Goal: Task Accomplishment & Management: Manage account settings

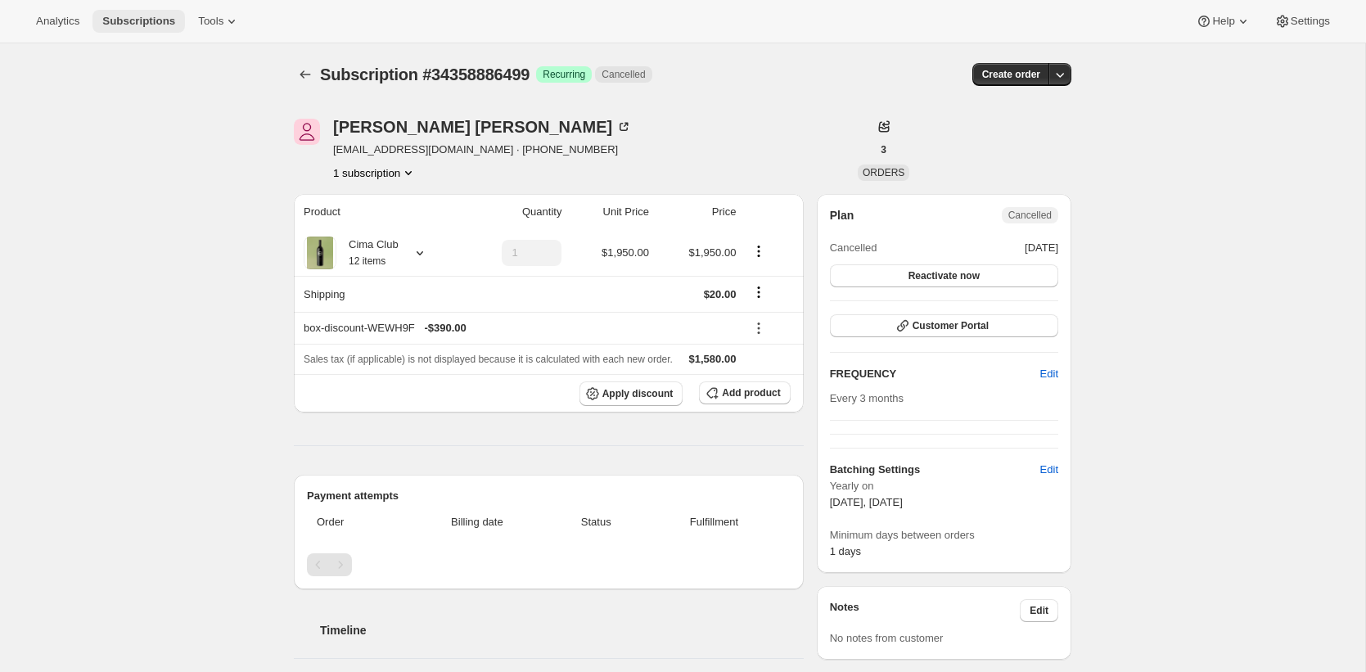
click at [160, 19] on span "Subscriptions" at bounding box center [138, 21] width 73 height 13
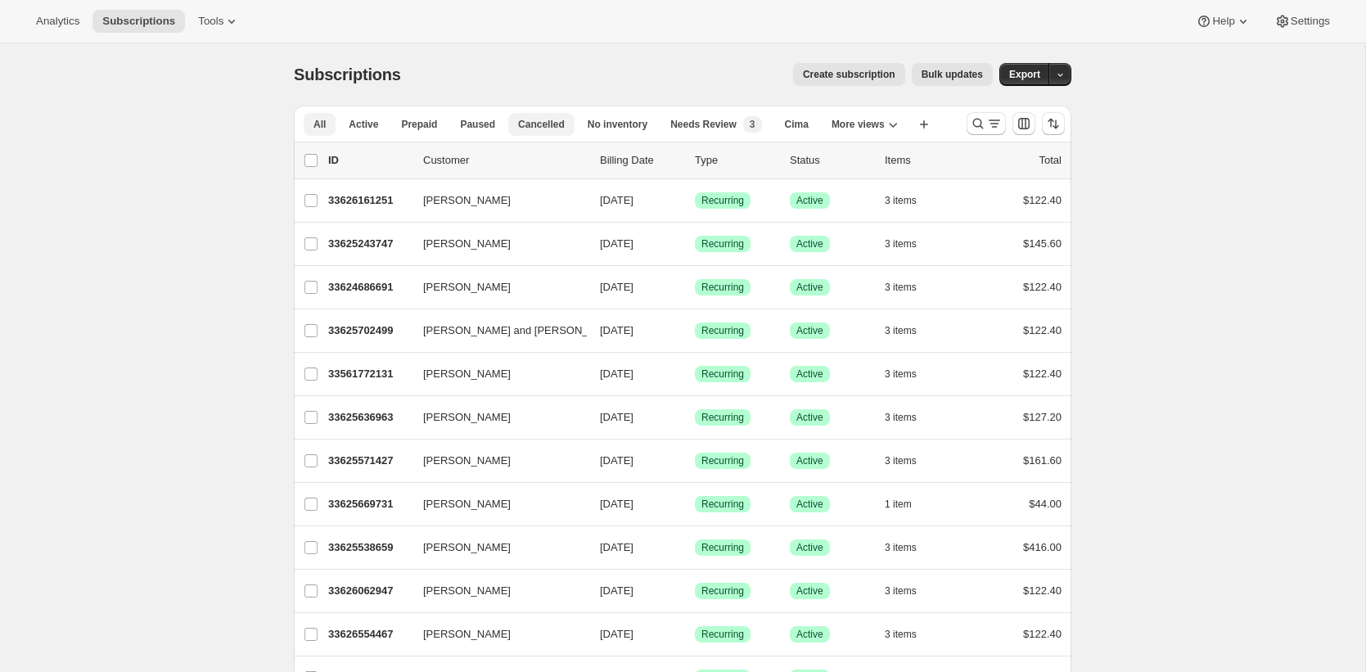
click at [529, 120] on span "Cancelled" at bounding box center [541, 124] width 47 height 13
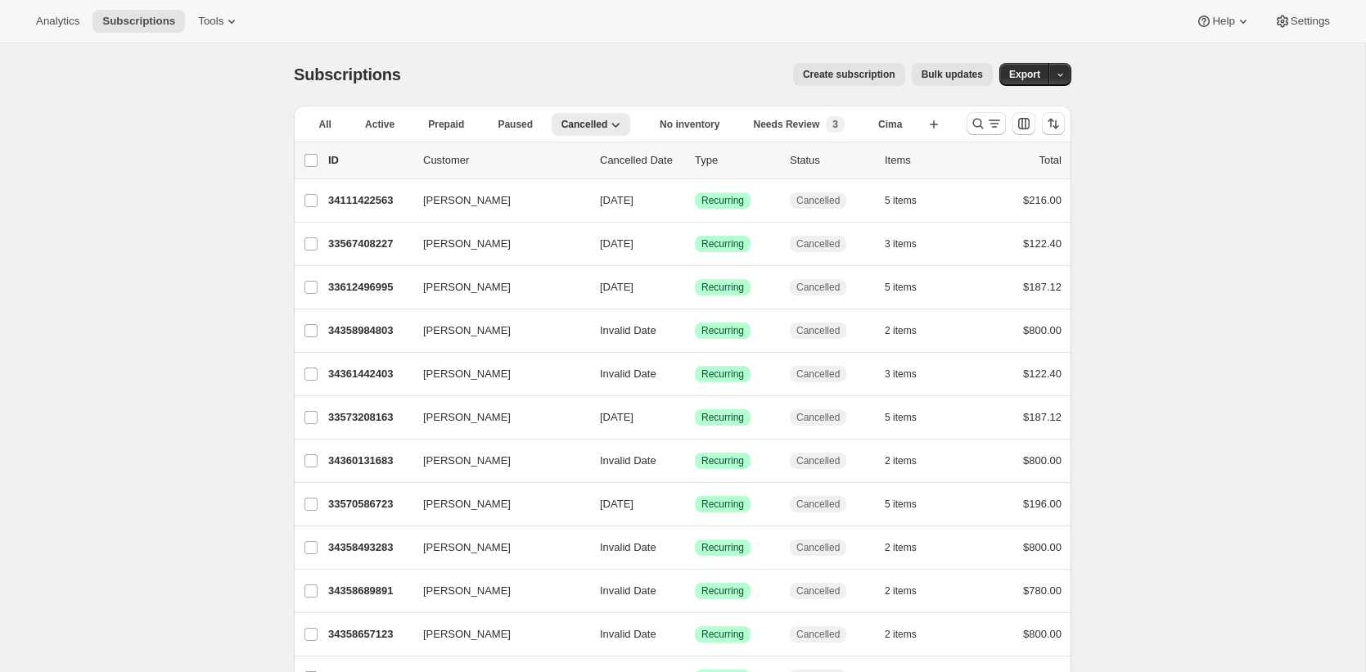
click at [367, 123] on span "Active" at bounding box center [379, 124] width 29 height 13
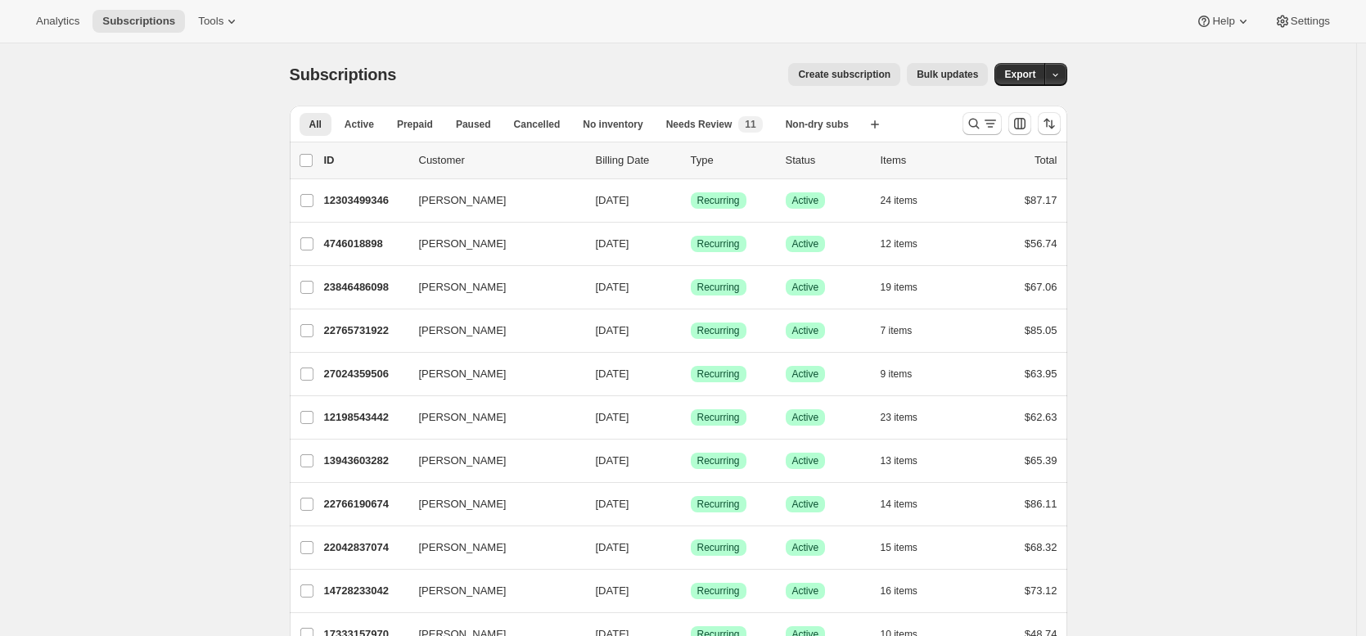
click at [462, 90] on div "Subscriptions. This page is ready Subscriptions Create subscription Bulk update…" at bounding box center [679, 74] width 778 height 62
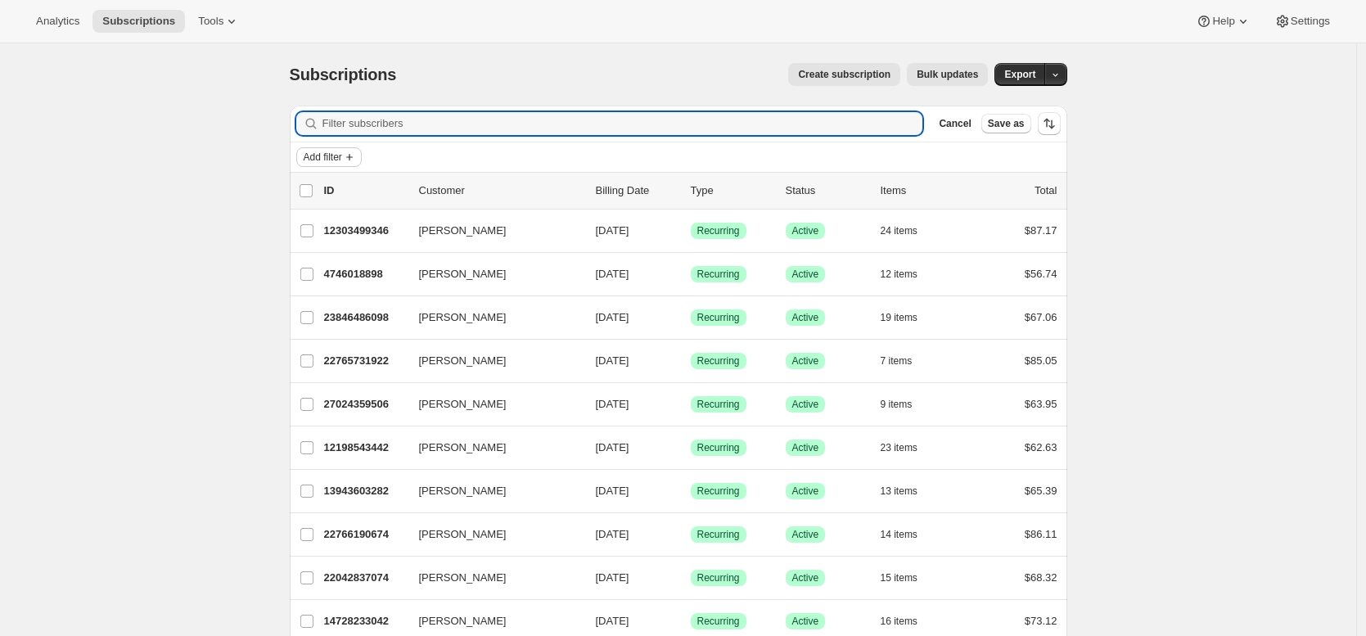
click at [340, 148] on button "Add filter" at bounding box center [328, 157] width 65 height 20
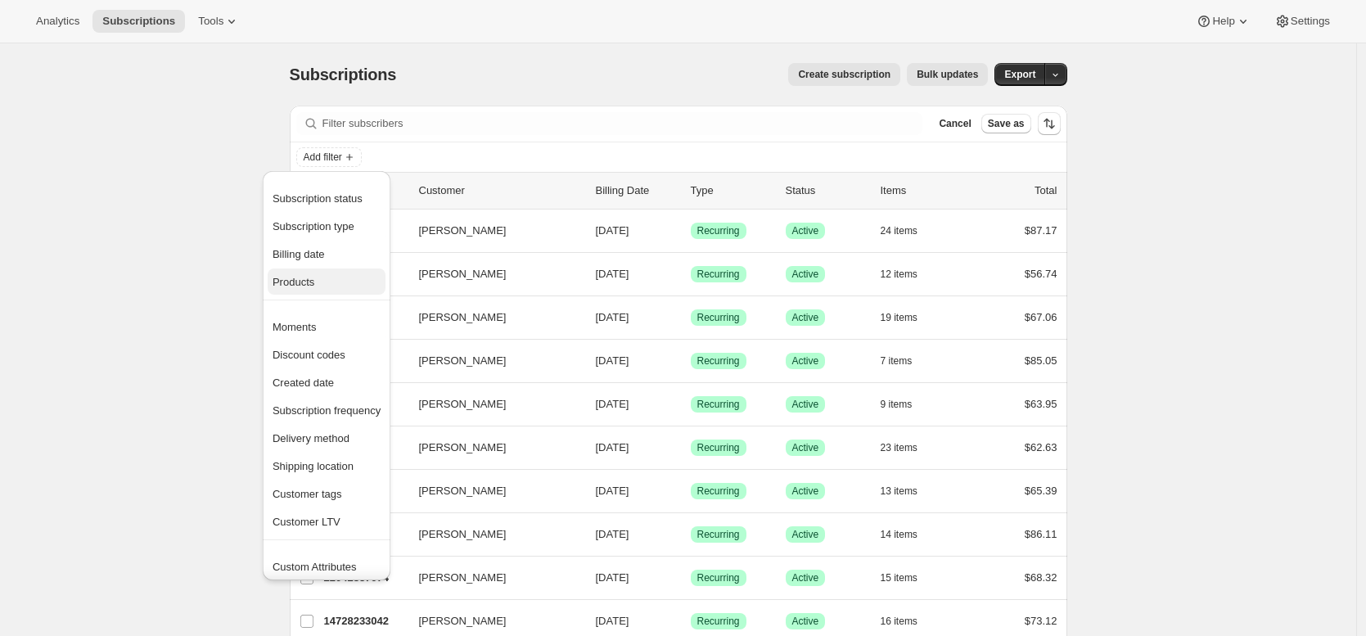
click at [330, 282] on span "Products" at bounding box center [327, 282] width 108 height 16
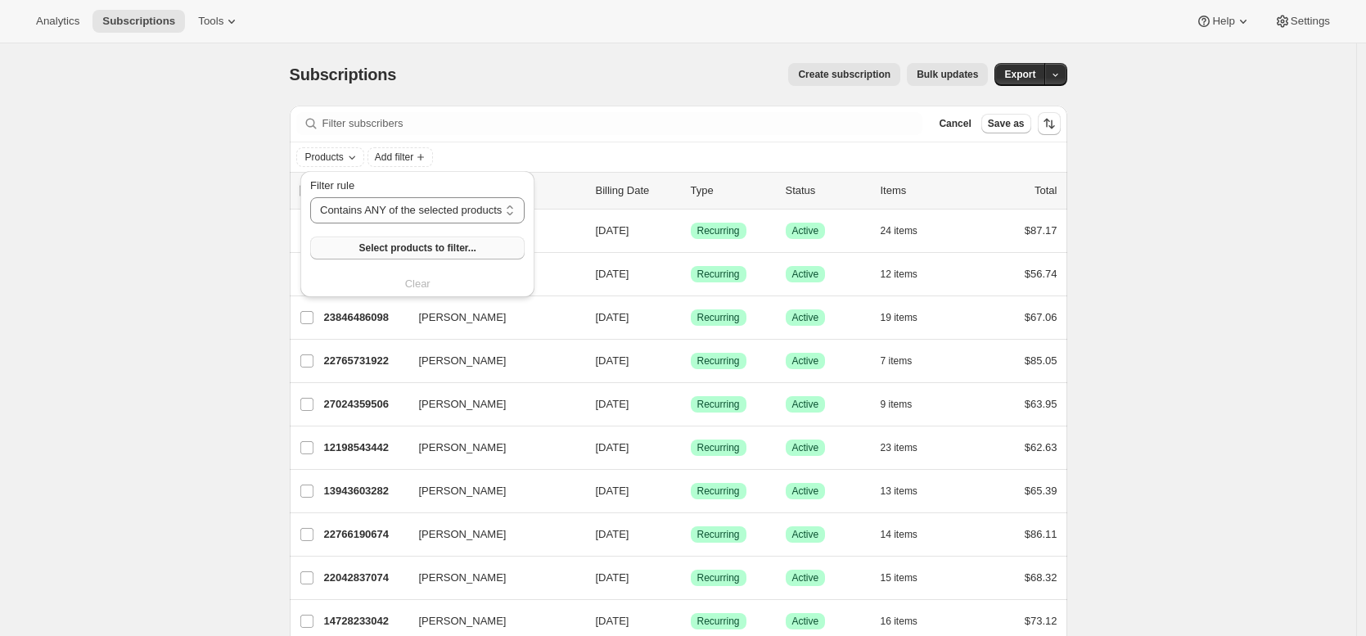
click at [377, 251] on span "Select products to filter..." at bounding box center [417, 247] width 117 height 13
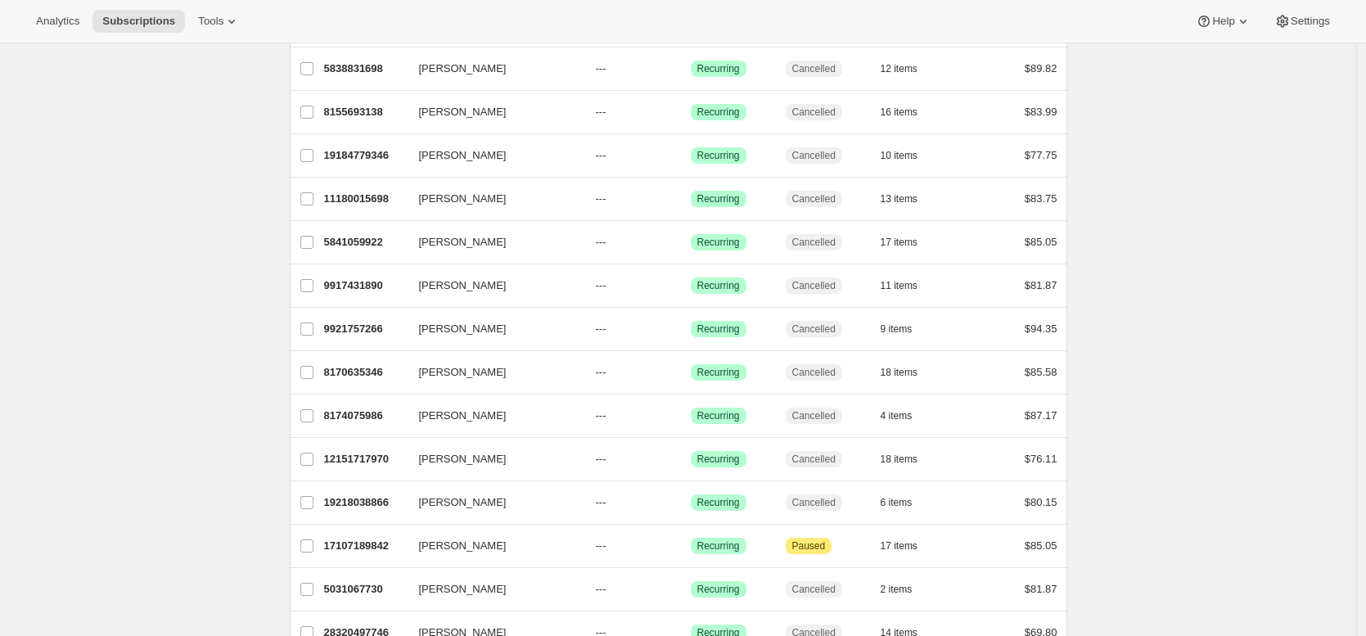
scroll to position [1846, 0]
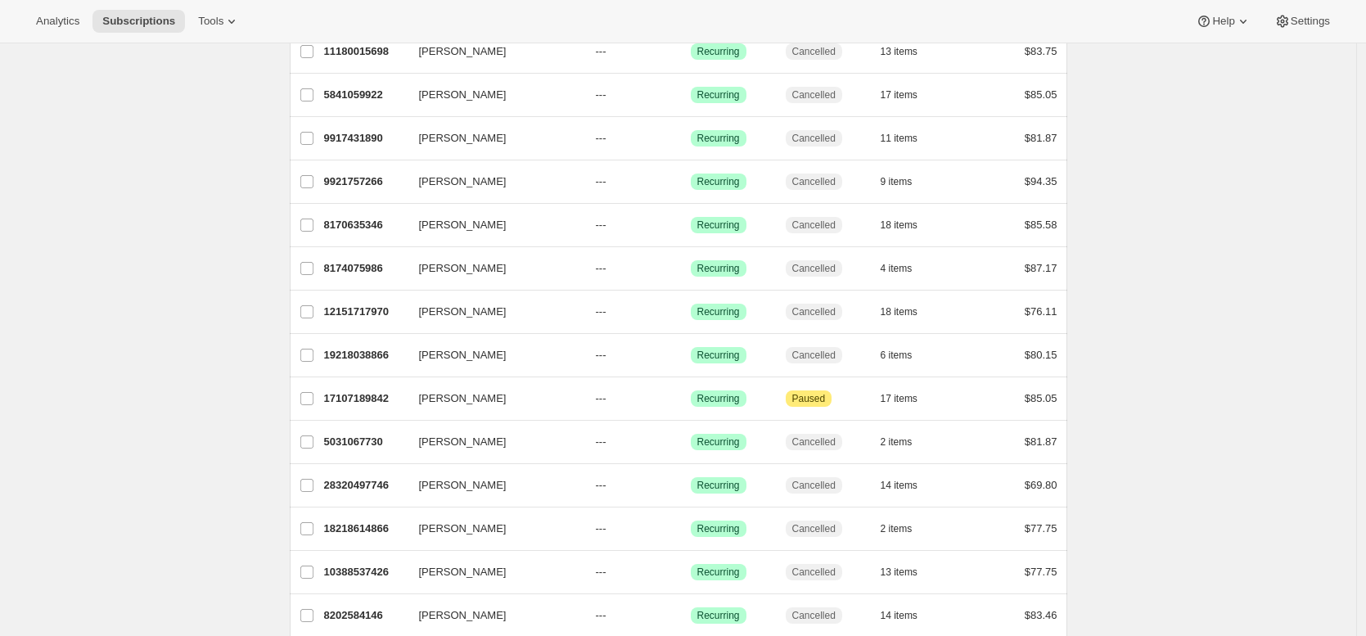
scroll to position [0, 0]
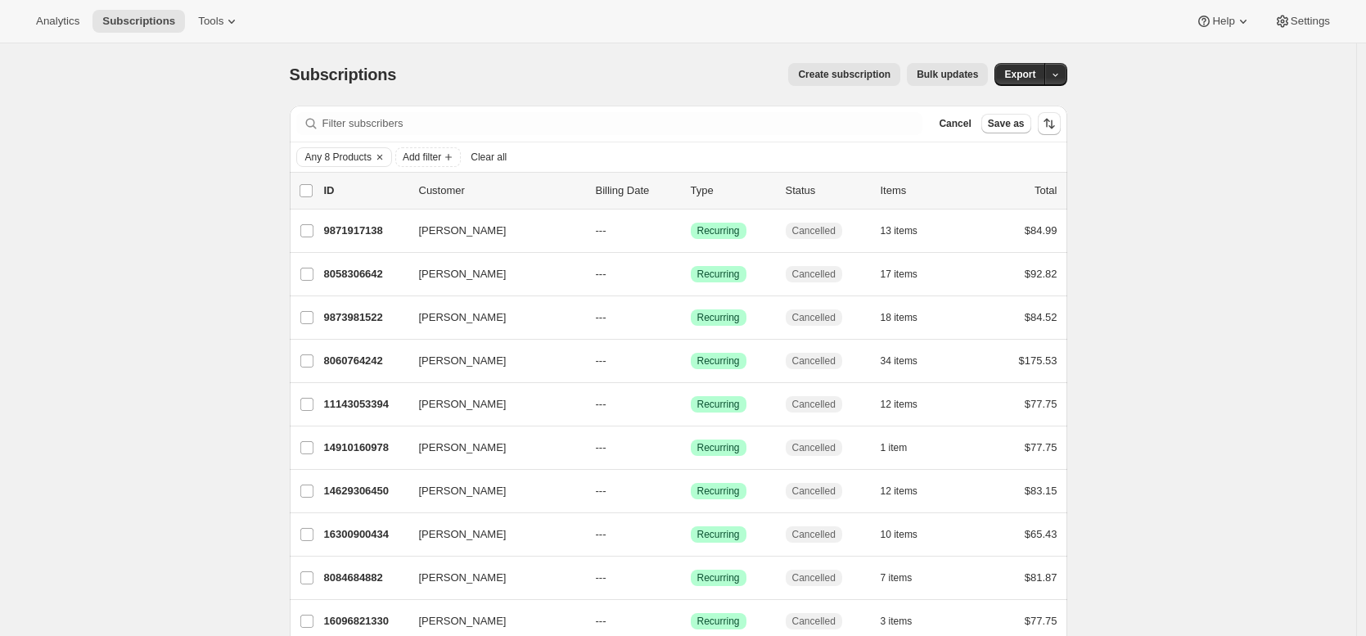
click at [441, 160] on span "Add filter" at bounding box center [422, 157] width 38 height 13
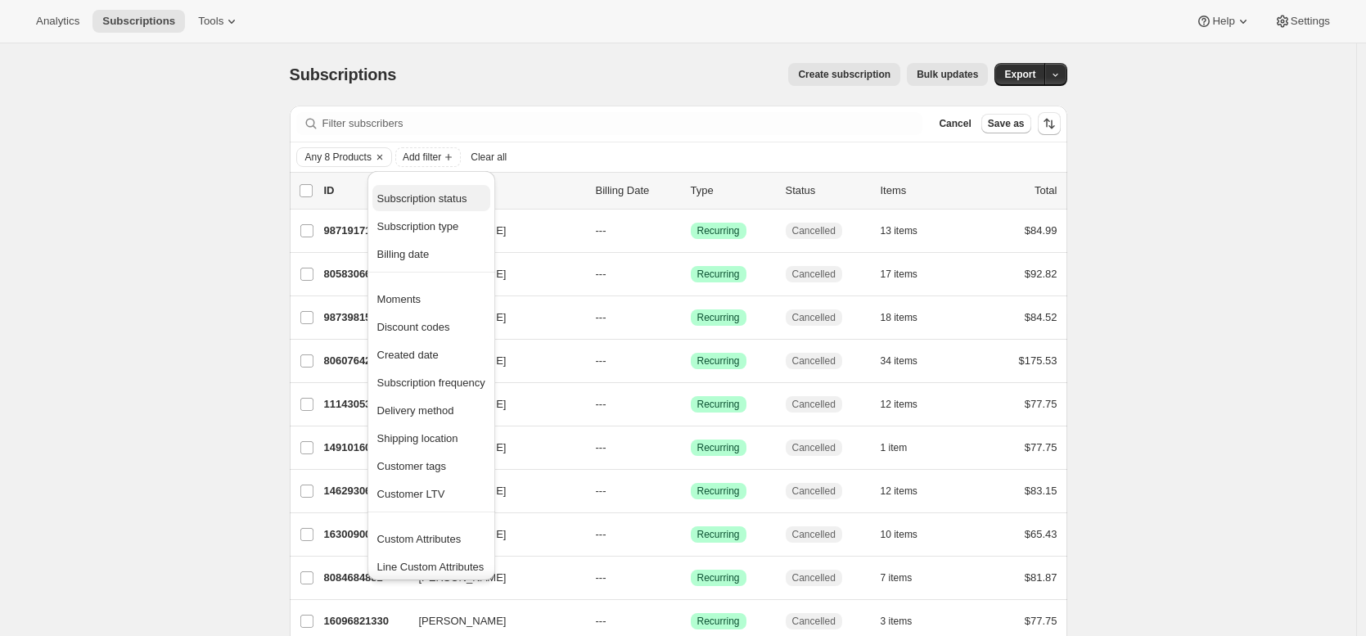
click at [460, 196] on span "Subscription status" at bounding box center [422, 198] width 90 height 12
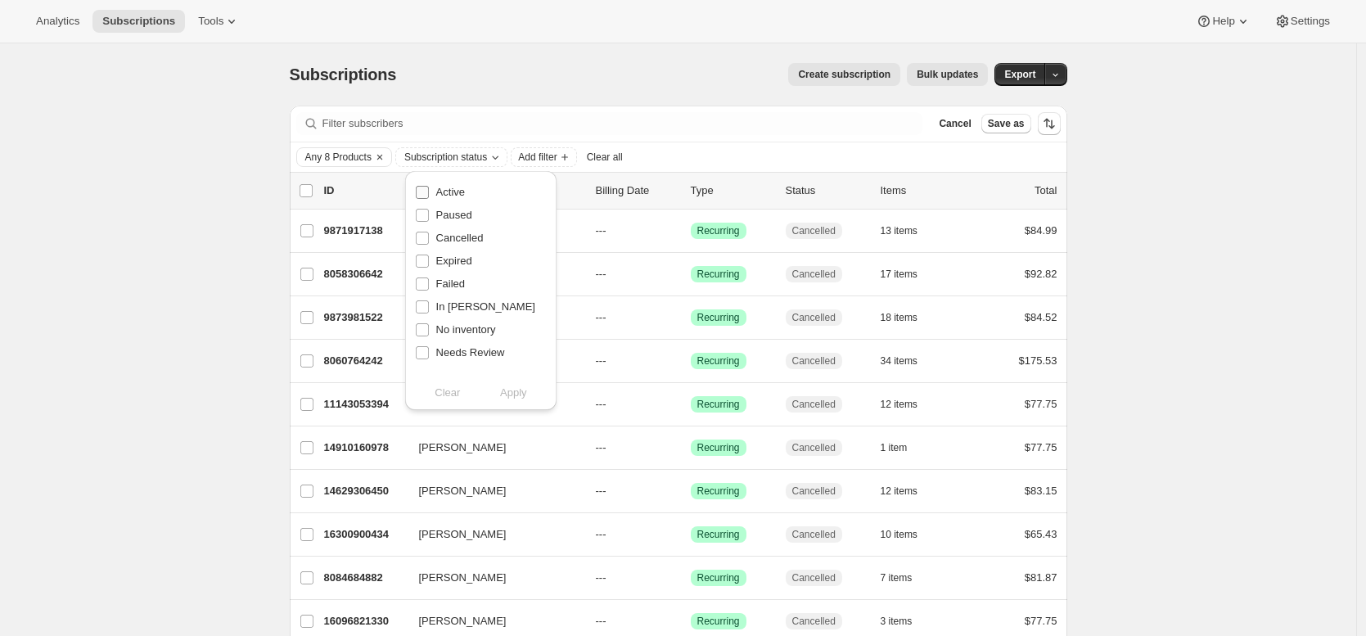
click at [427, 190] on input "Active" at bounding box center [422, 192] width 13 height 13
checkbox input "true"
click at [512, 393] on span "Apply" at bounding box center [513, 393] width 27 height 16
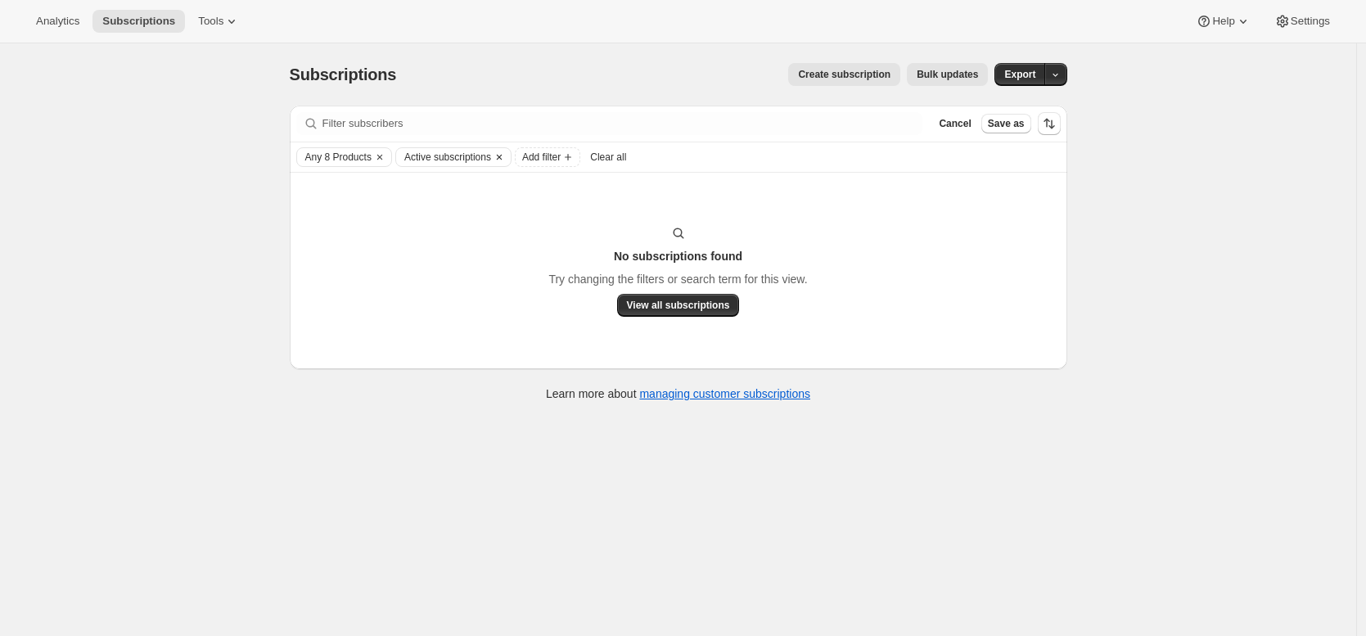
click at [502, 155] on icon "Clear" at bounding box center [499, 157] width 5 height 5
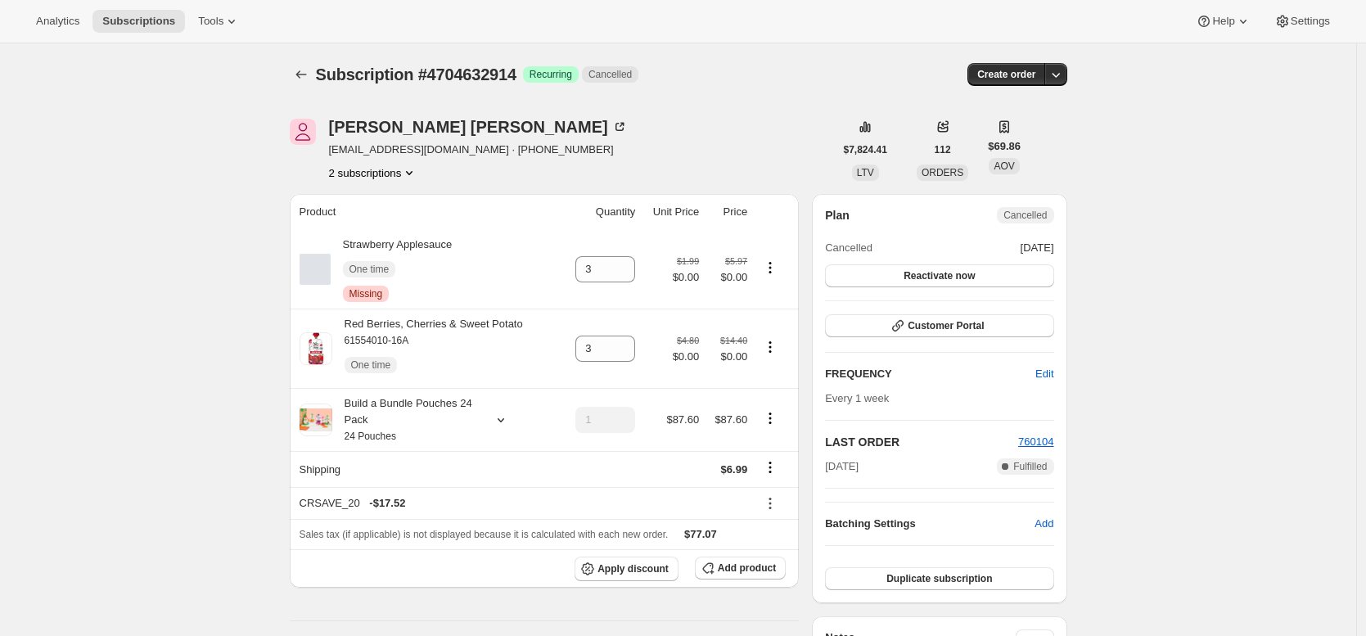
click at [327, 265] on div "Strawberry Applesauce One time Critical Missing" at bounding box center [428, 269] width 257 height 65
click at [397, 245] on div "Strawberry Applesauce One time Critical Missing" at bounding box center [392, 269] width 122 height 65
click at [380, 247] on div "Strawberry Applesauce One time Critical Missing" at bounding box center [392, 269] width 122 height 65
drag, startPoint x: 400, startPoint y: 247, endPoint x: 422, endPoint y: 246, distance: 22.2
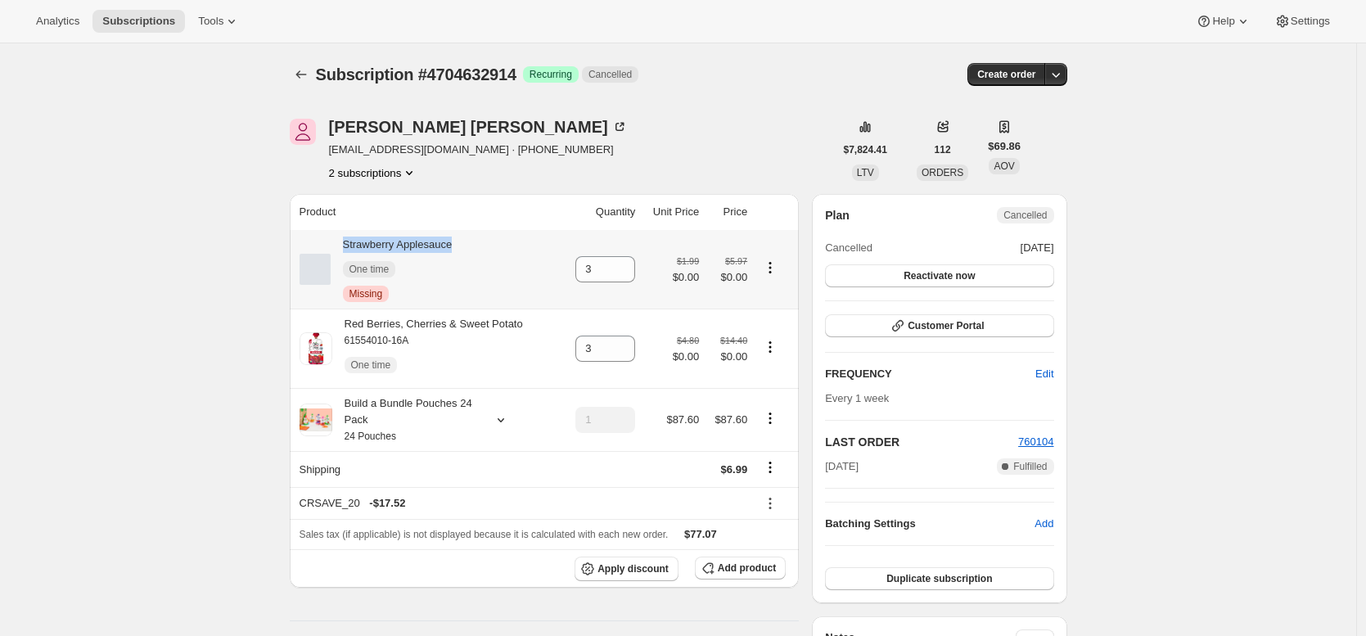
click at [422, 246] on div "Strawberry Applesauce One time Critical Missing" at bounding box center [392, 269] width 122 height 65
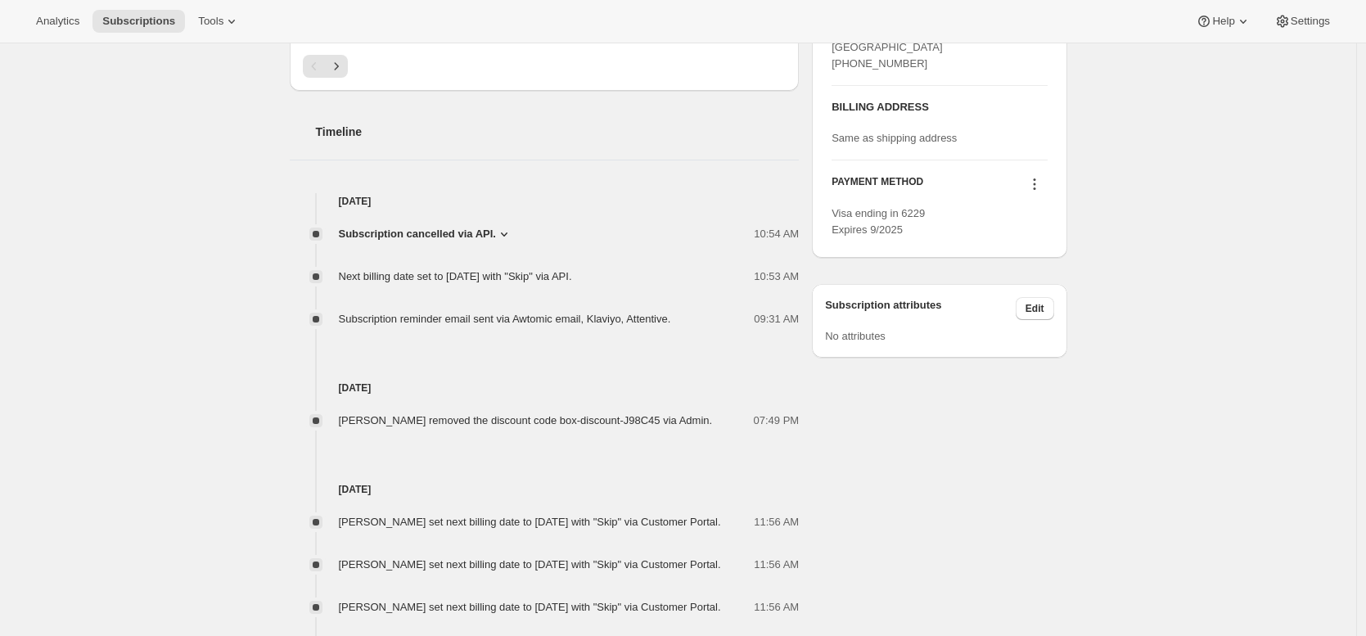
scroll to position [1452, 0]
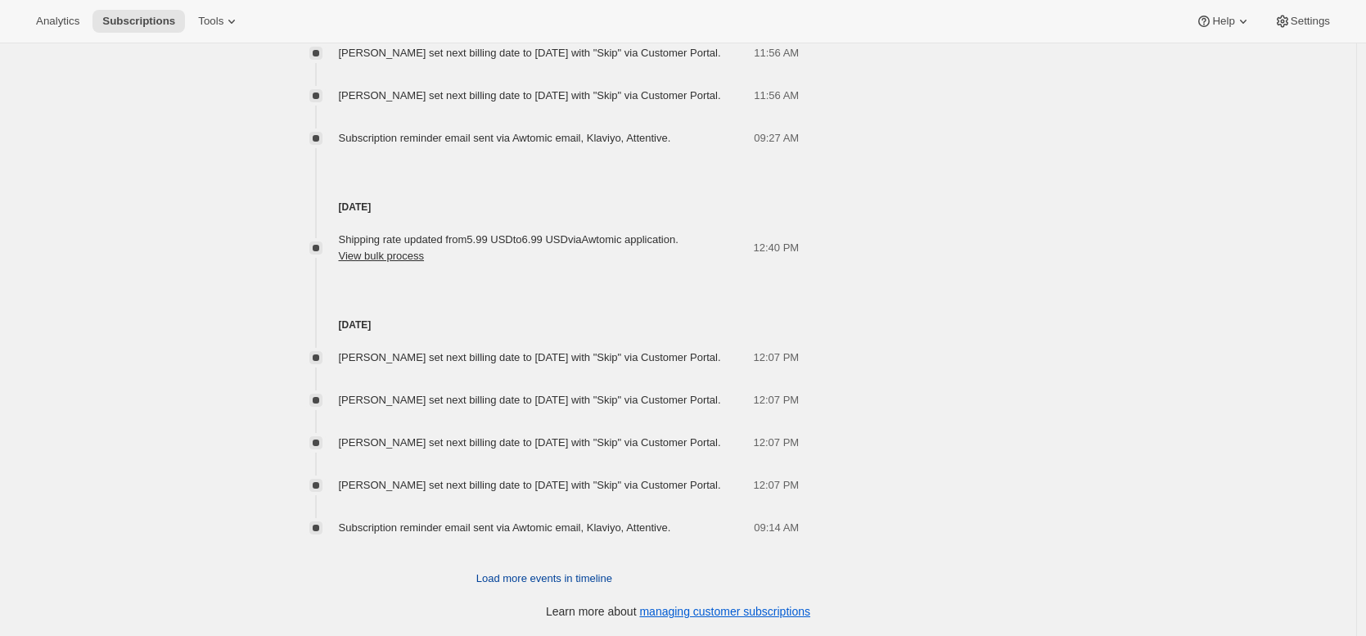
click at [608, 583] on span "Load more events in timeline" at bounding box center [544, 579] width 136 height 16
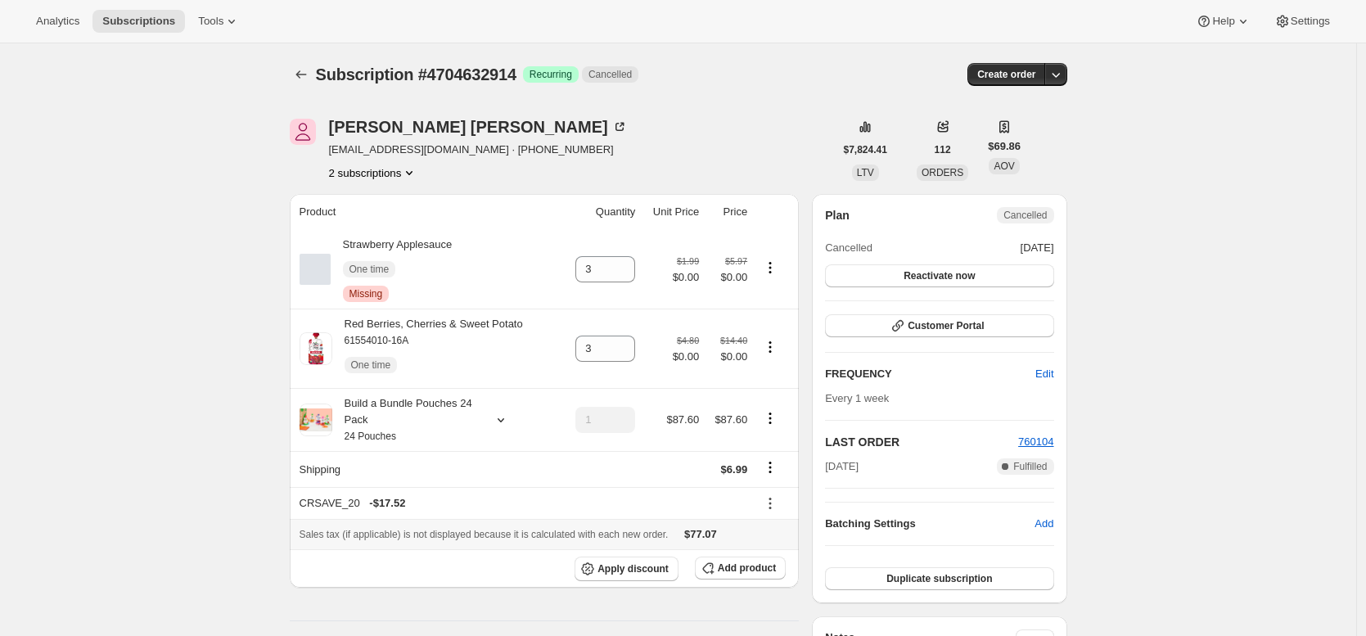
scroll to position [2506, 0]
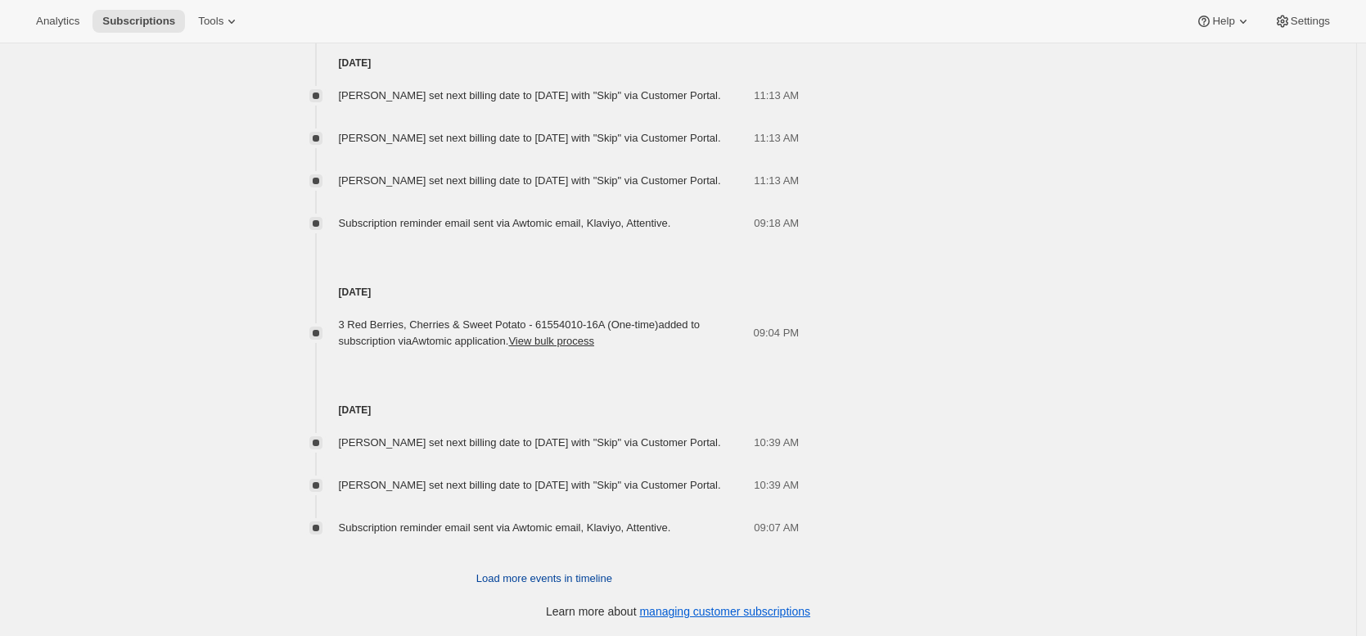
click at [599, 578] on span "Load more events in timeline" at bounding box center [544, 579] width 136 height 16
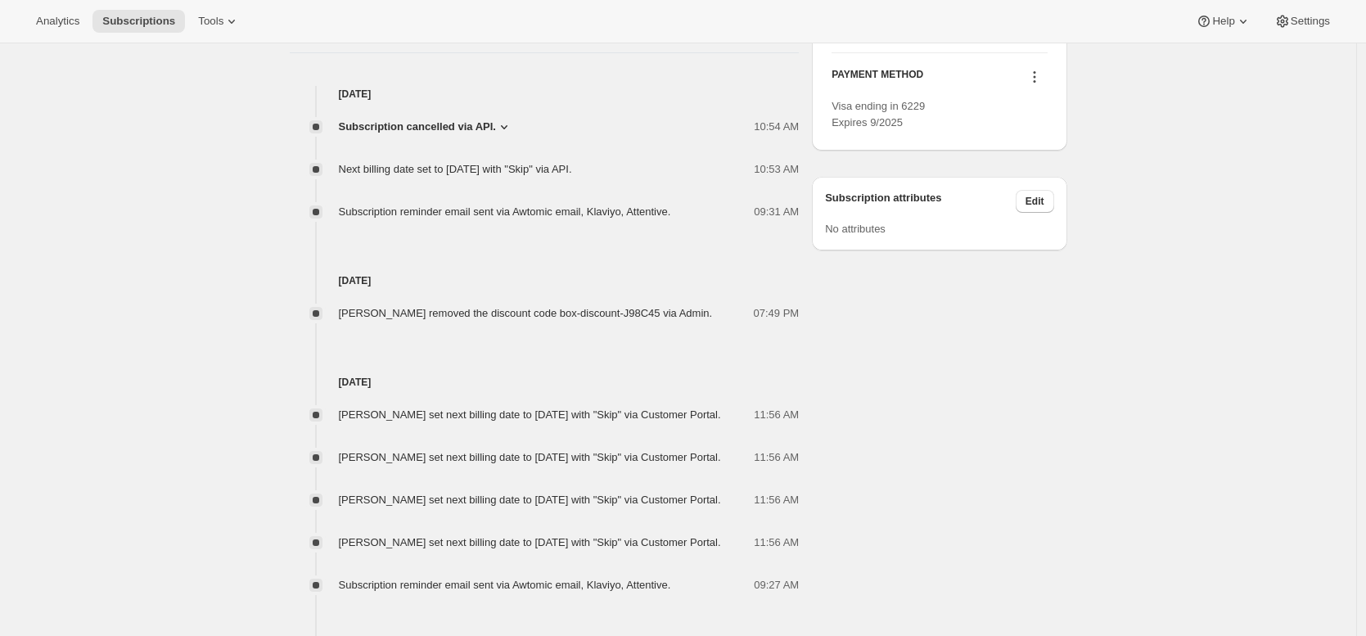
scroll to position [3485, 0]
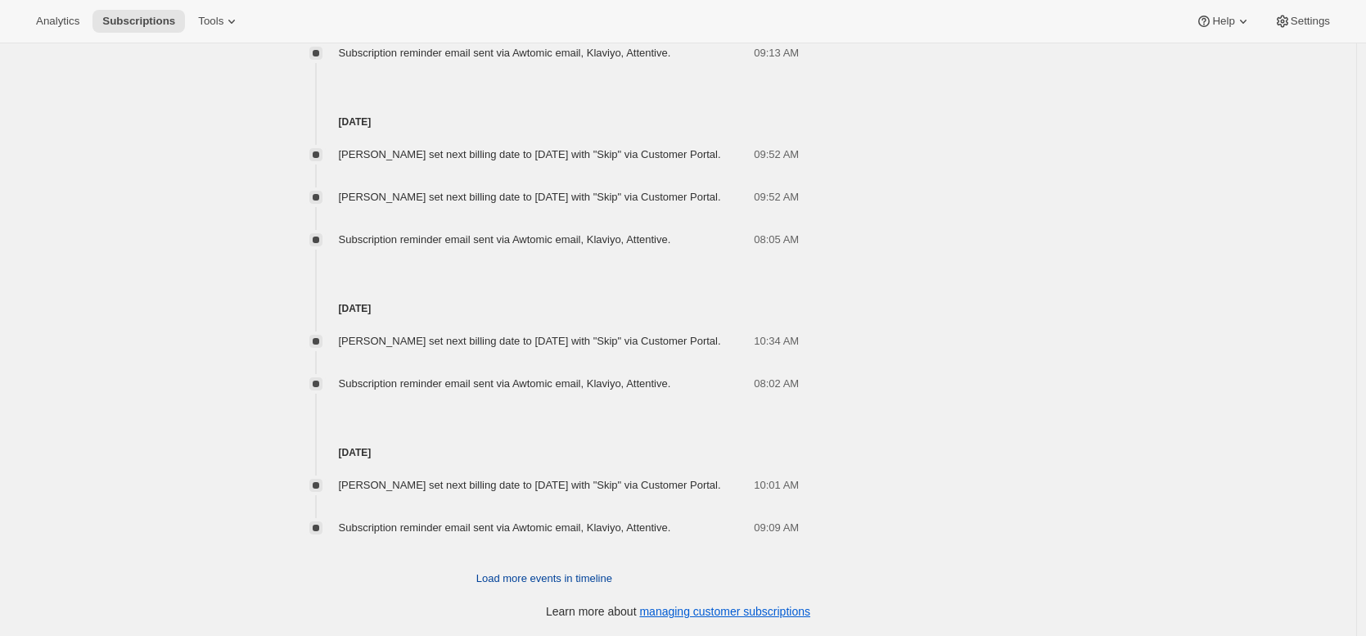
click at [599, 574] on span "Load more events in timeline" at bounding box center [544, 579] width 136 height 16
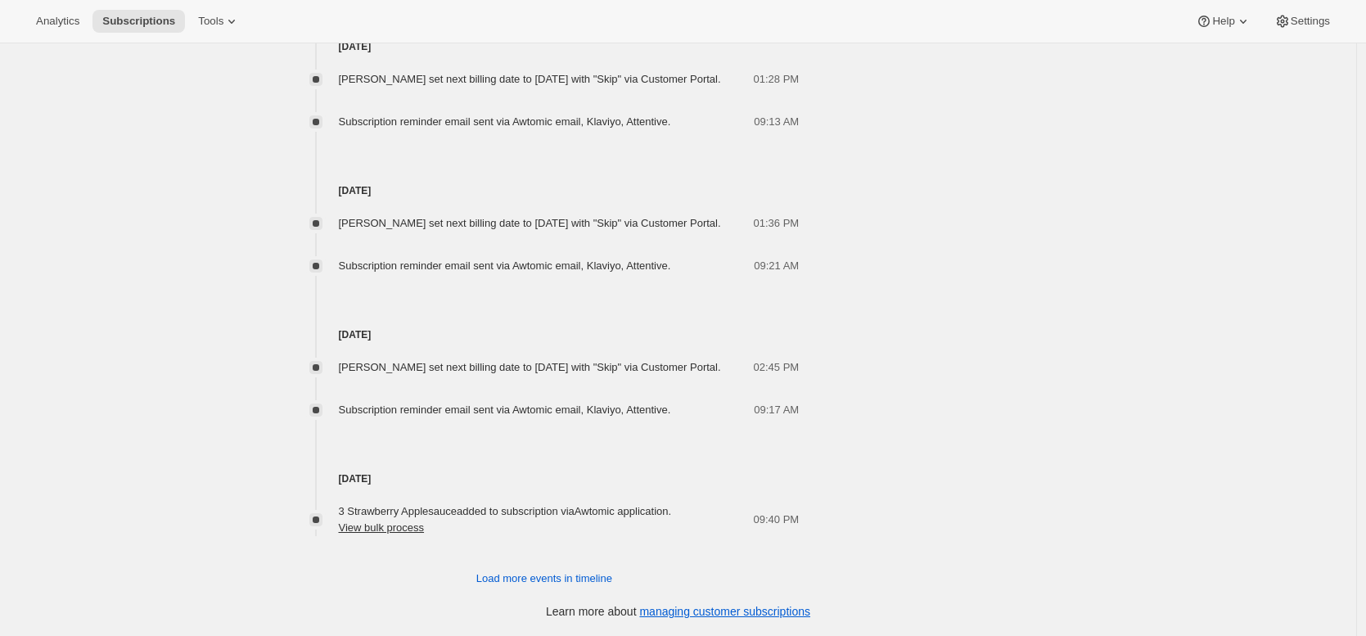
scroll to position [4245, 0]
click at [593, 578] on span "Load more events in timeline" at bounding box center [544, 579] width 136 height 16
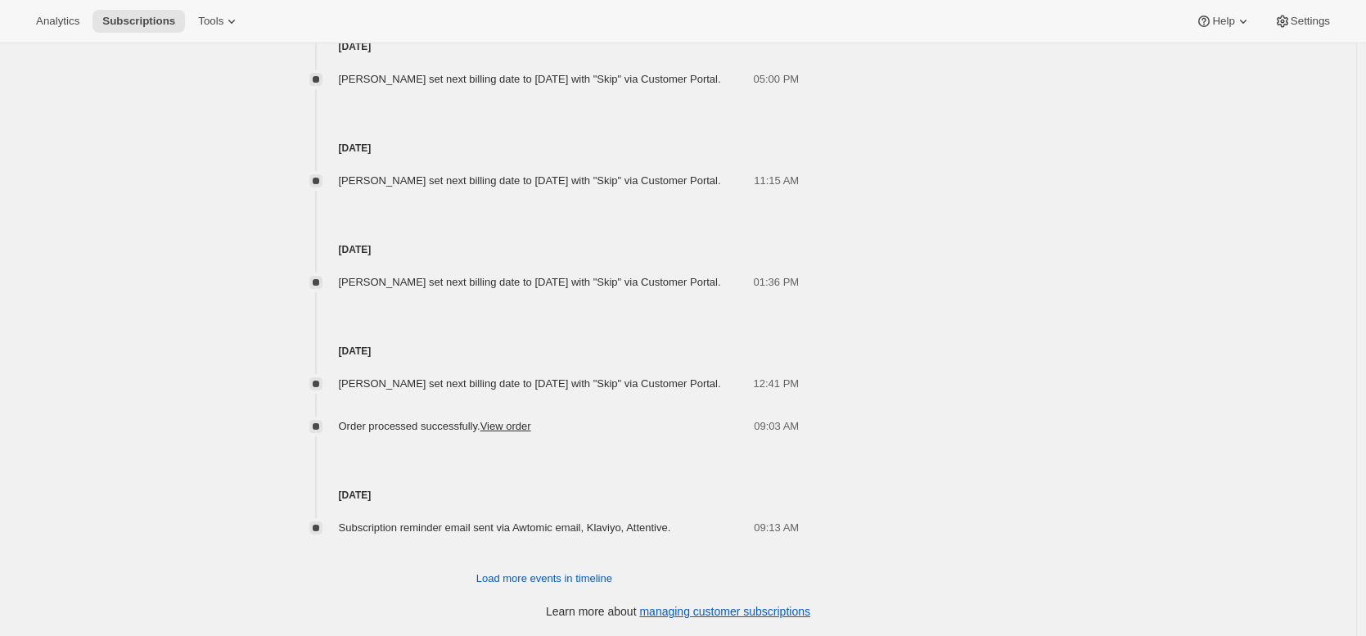
scroll to position [4861, 0]
click at [597, 571] on span "Load more events in timeline" at bounding box center [544, 579] width 136 height 16
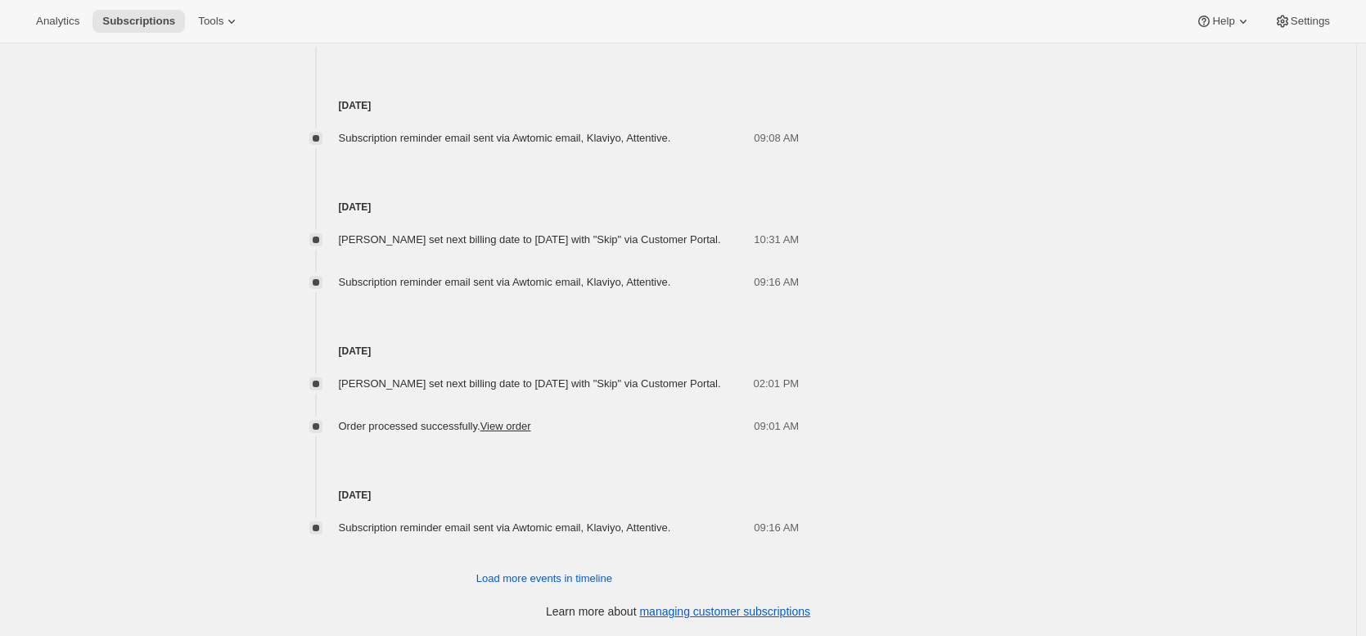
scroll to position [5486, 0]
click at [594, 575] on span "Load more events in timeline" at bounding box center [544, 579] width 136 height 16
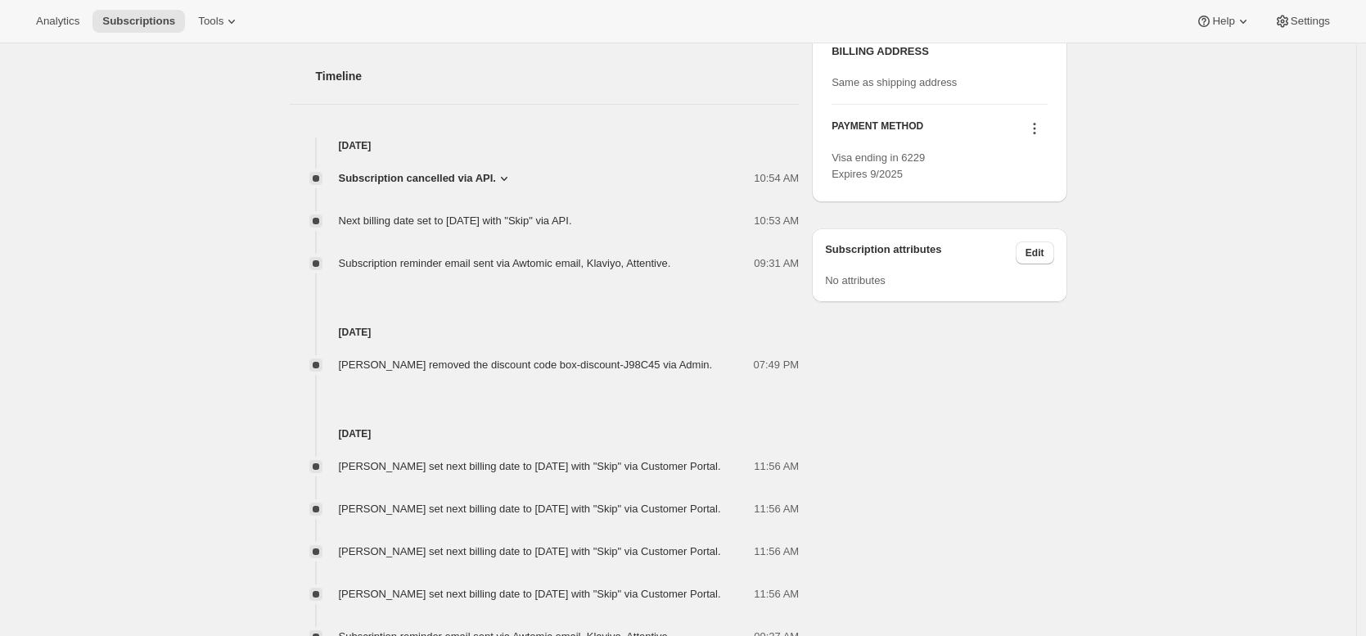
scroll to position [0, 0]
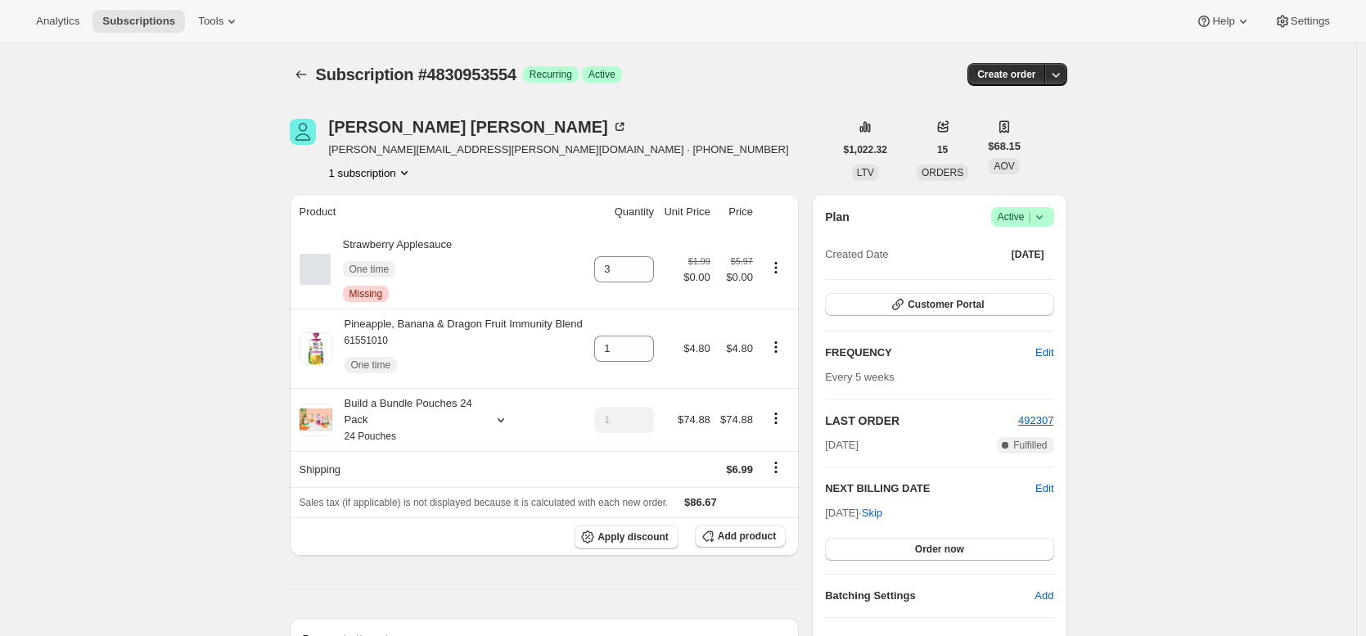
click at [646, 135] on div "Hanna LePere hanna.nall.05@gmail.com · +12059367084 1 subscription" at bounding box center [562, 150] width 544 height 62
click at [772, 150] on div "Hanna LePere hanna.nall.05@gmail.com · +12059367084 1 subscription" at bounding box center [562, 150] width 544 height 62
